Goal: Task Accomplishment & Management: Use online tool/utility

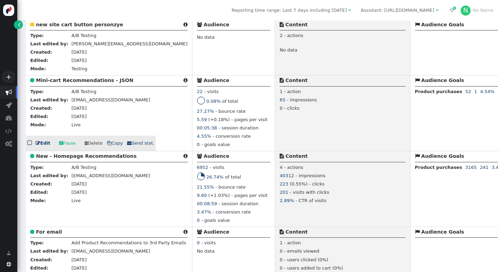
scroll to position [161, 0]
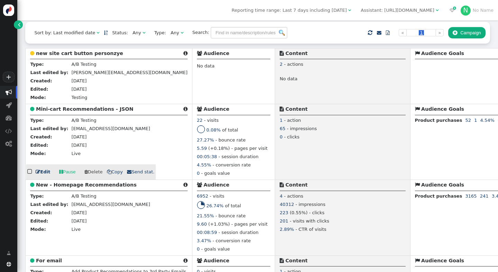
click at [99, 110] on b "Mini-cart Recommendations - JSON" at bounding box center [85, 109] width 98 height 6
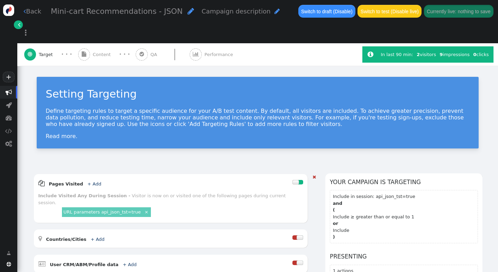
click at [297, 180] on div at bounding box center [296, 182] width 7 height 5
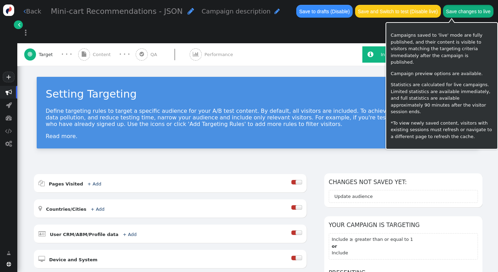
click at [456, 11] on button "Save changes to live" at bounding box center [468, 11] width 51 height 12
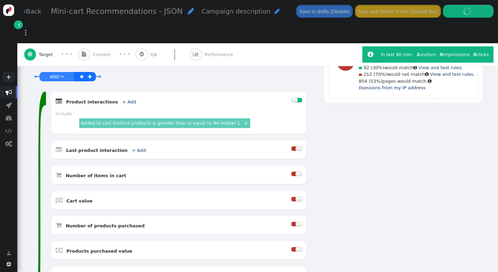
scroll to position [256, 0]
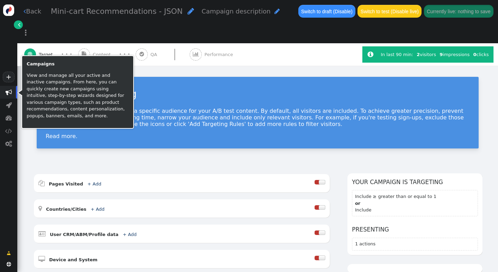
click at [12, 94] on span "" at bounding box center [8, 92] width 17 height 13
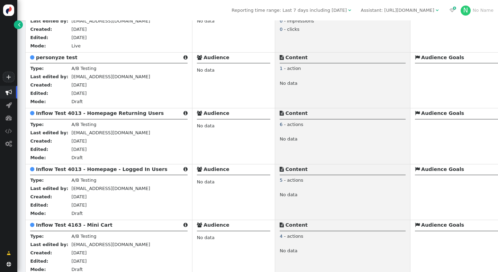
scroll to position [1356, 0]
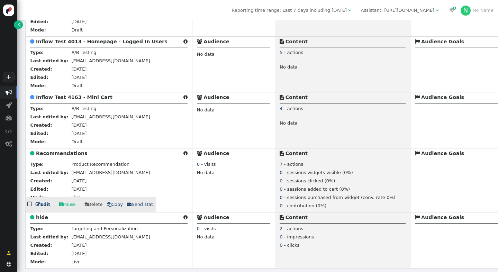
click at [73, 151] on b "Recommendations" at bounding box center [62, 154] width 52 height 6
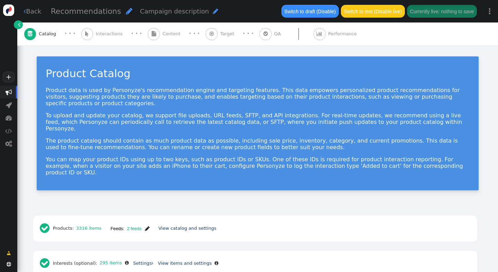
click at [109, 32] on span "Interactions" at bounding box center [110, 33] width 29 height 7
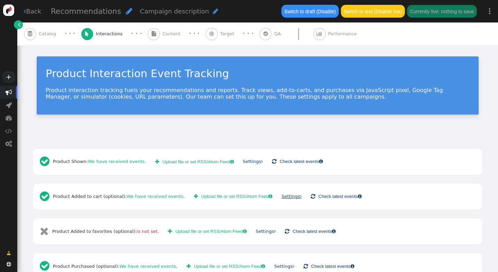
click at [287, 198] on link "Settings " at bounding box center [291, 196] width 20 height 5
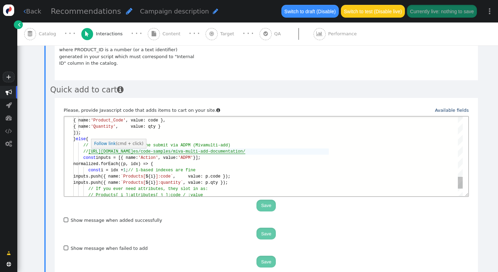
scroll to position [0, 18]
click at [91, 152] on span "[URL][DOMAIN_NAME]" at bounding box center [110, 151] width 45 height 5
type textarea "// [URL][DOMAIN_NAME] const inputs = [{ name: 'Action', value: 'ADPM' }]; norma…"
click at [124, 151] on span "[URL][DOMAIN_NAME]" at bounding box center [110, 151] width 45 height 5
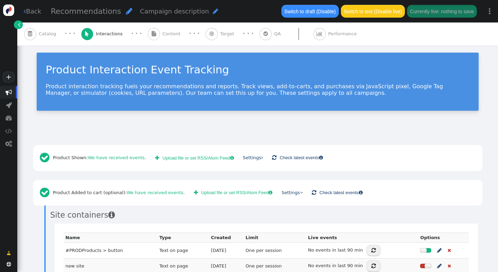
scroll to position [0, 0]
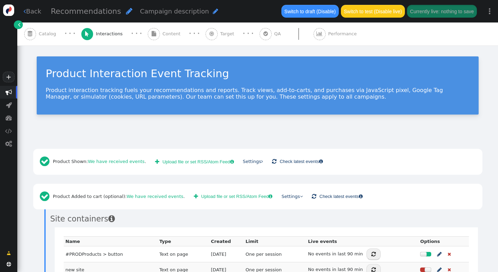
click at [7, 93] on span "" at bounding box center [9, 92] width 7 height 7
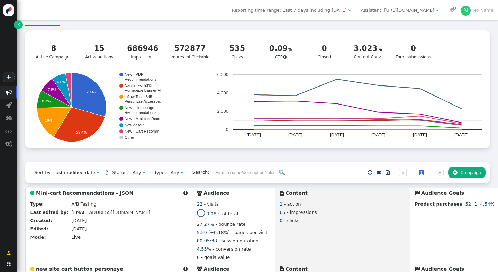
scroll to position [21, 0]
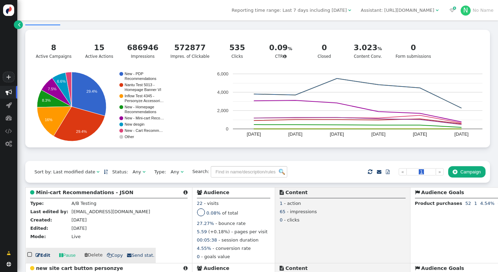
click at [107, 195] on b "Mini-cart Recommendations - JSON" at bounding box center [85, 193] width 98 height 6
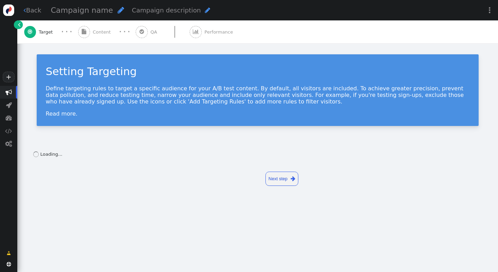
click at [104, 33] on span "Content" at bounding box center [103, 32] width 21 height 7
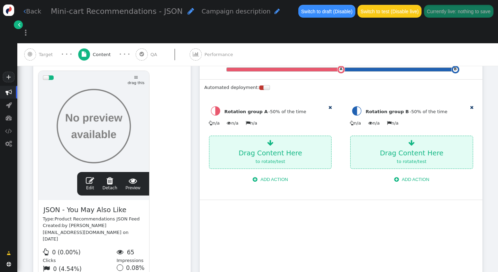
scroll to position [204, 0]
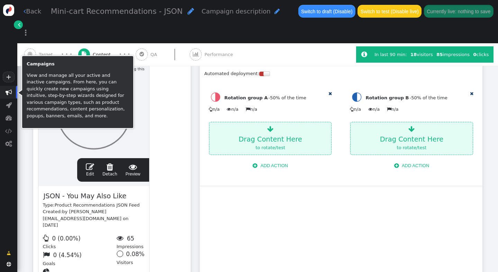
click at [9, 93] on span "" at bounding box center [9, 92] width 7 height 7
